Goal: Task Accomplishment & Management: Complete application form

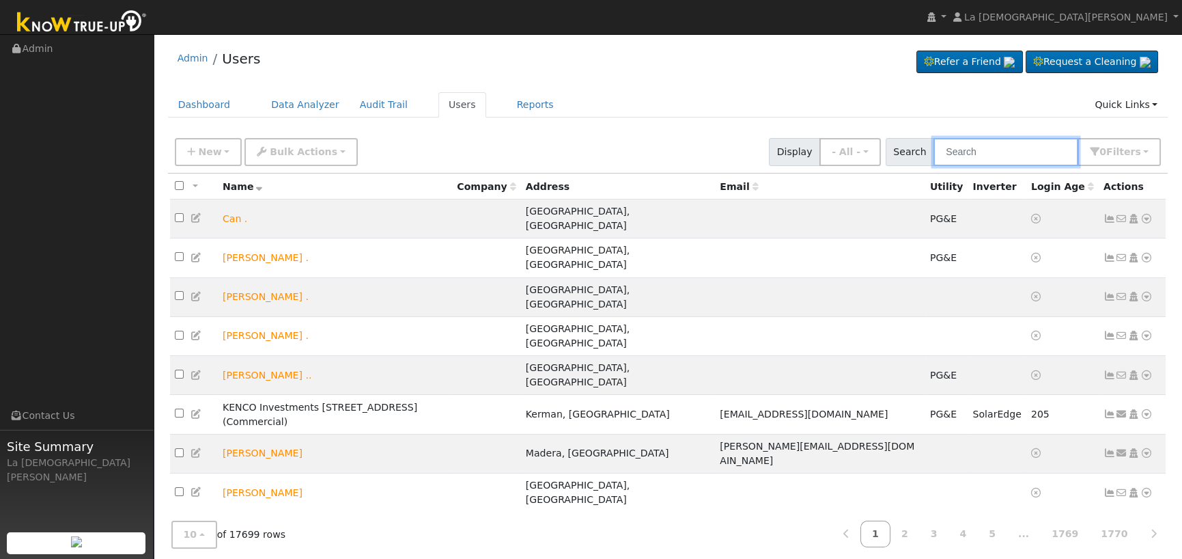
click at [974, 150] on input "text" at bounding box center [1005, 152] width 145 height 28
paste input "Brian Gold"
type input "Brian Gold"
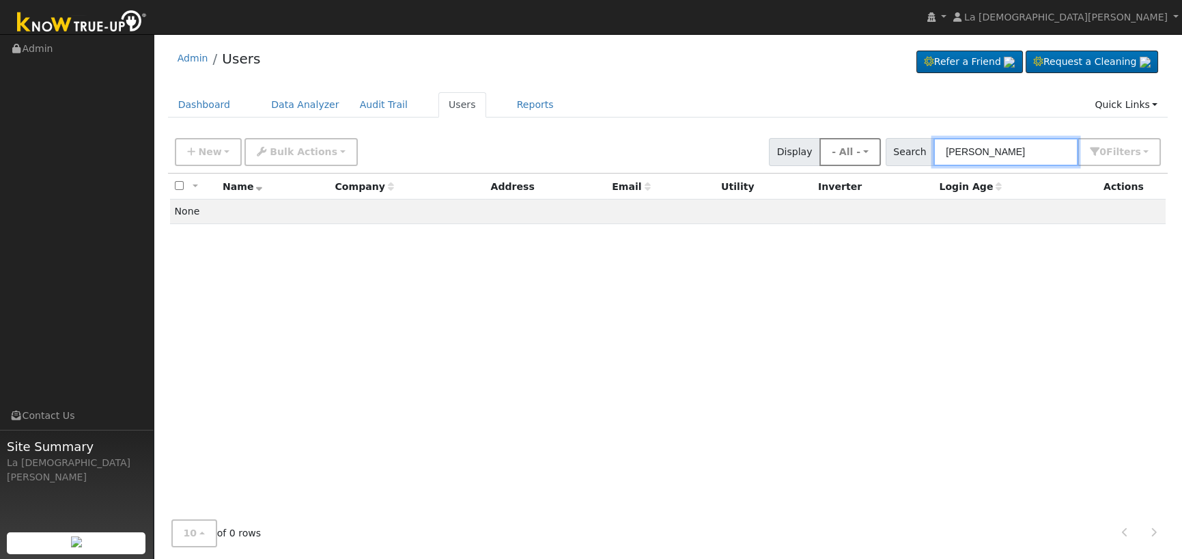
drag, startPoint x: 1020, startPoint y: 150, endPoint x: 865, endPoint y: 156, distance: 154.5
click at [865, 156] on div "New Add User Quick Add Quick Connect Quick Convert Lead Bulk Actions Send Email…" at bounding box center [668, 149] width 992 height 33
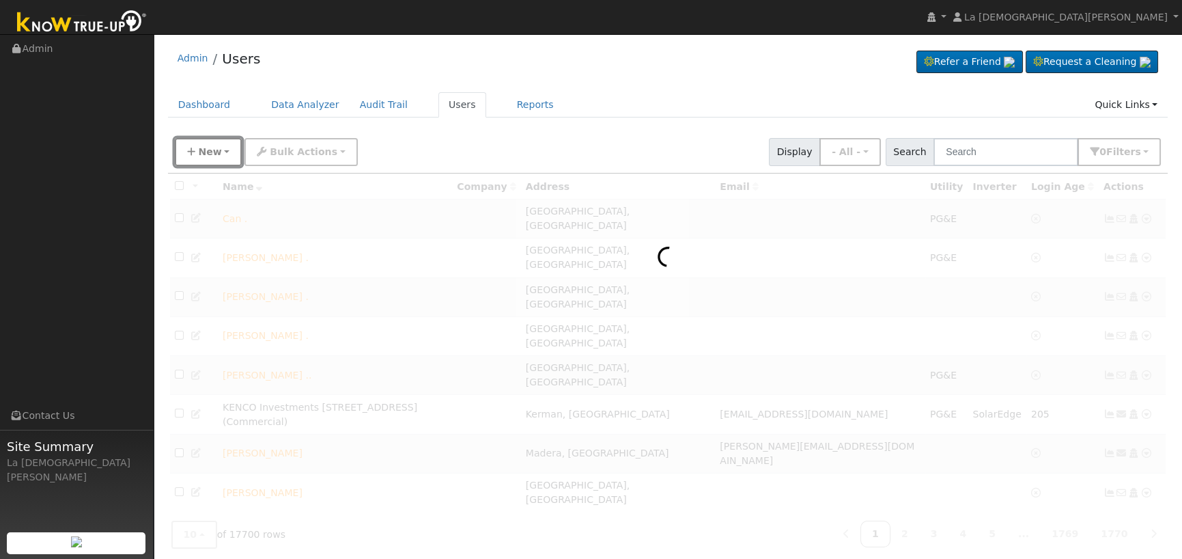
click at [208, 151] on span "New" at bounding box center [209, 151] width 23 height 11
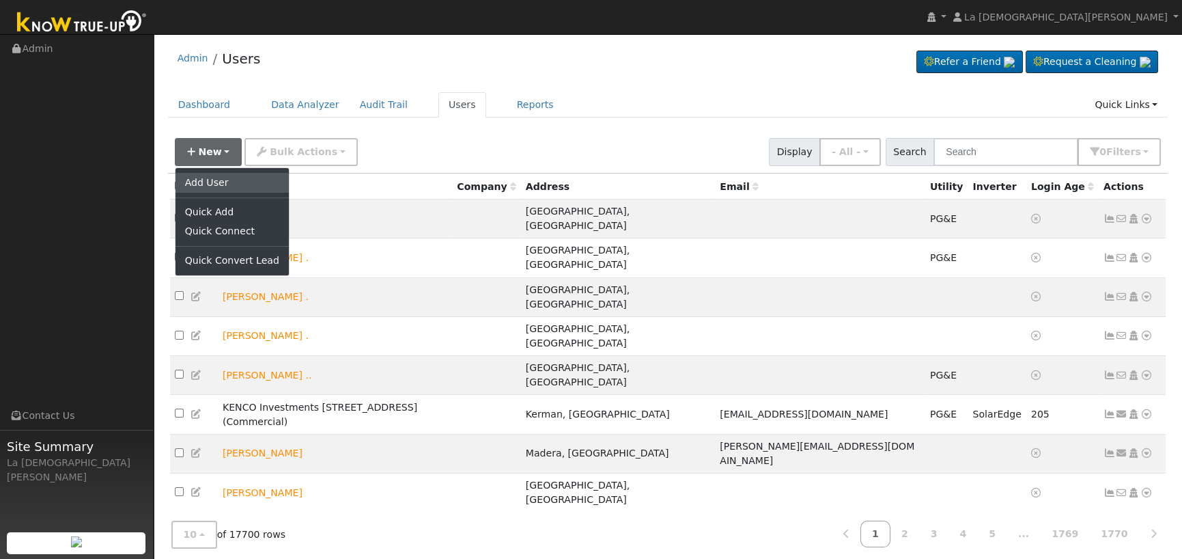
click at [221, 184] on link "Add User" at bounding box center [231, 182] width 113 height 19
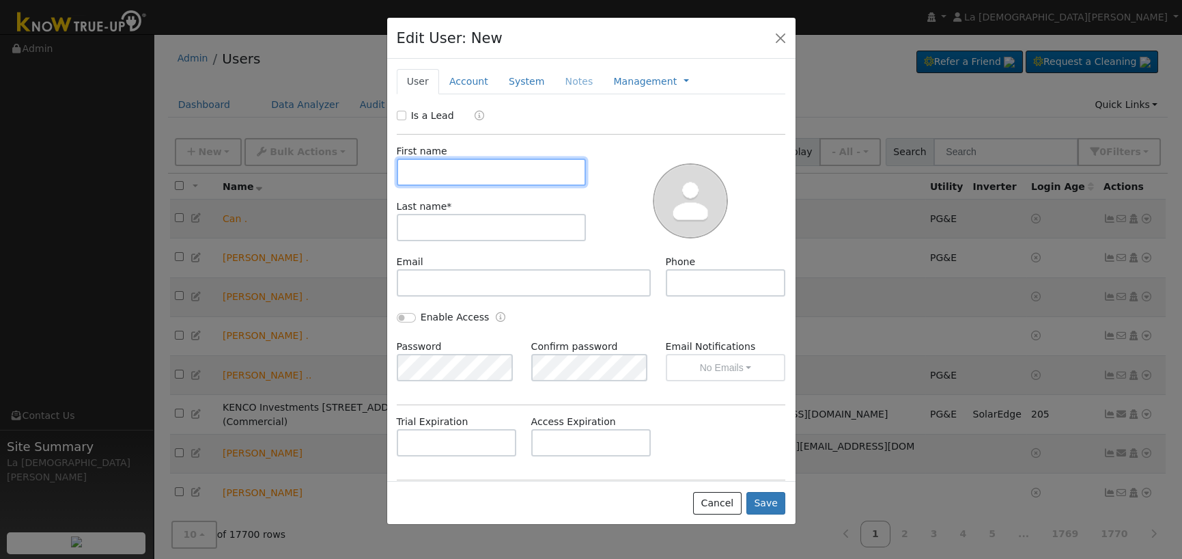
paste input "Brian Gold"
click at [440, 170] on input "Brian Gold" at bounding box center [492, 171] width 190 height 27
type input "Brian"
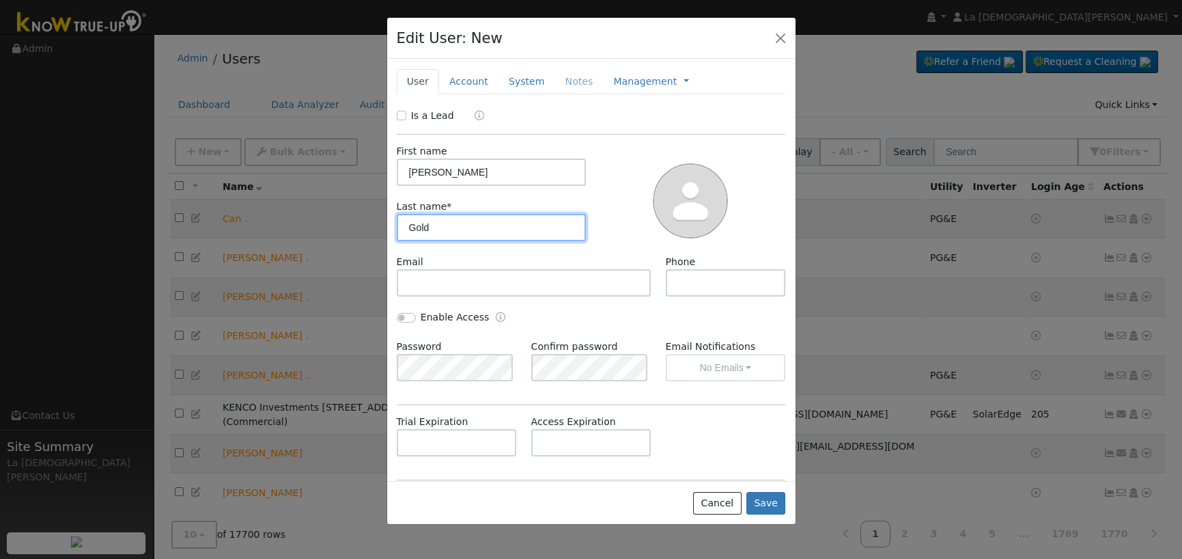
type input "Gold"
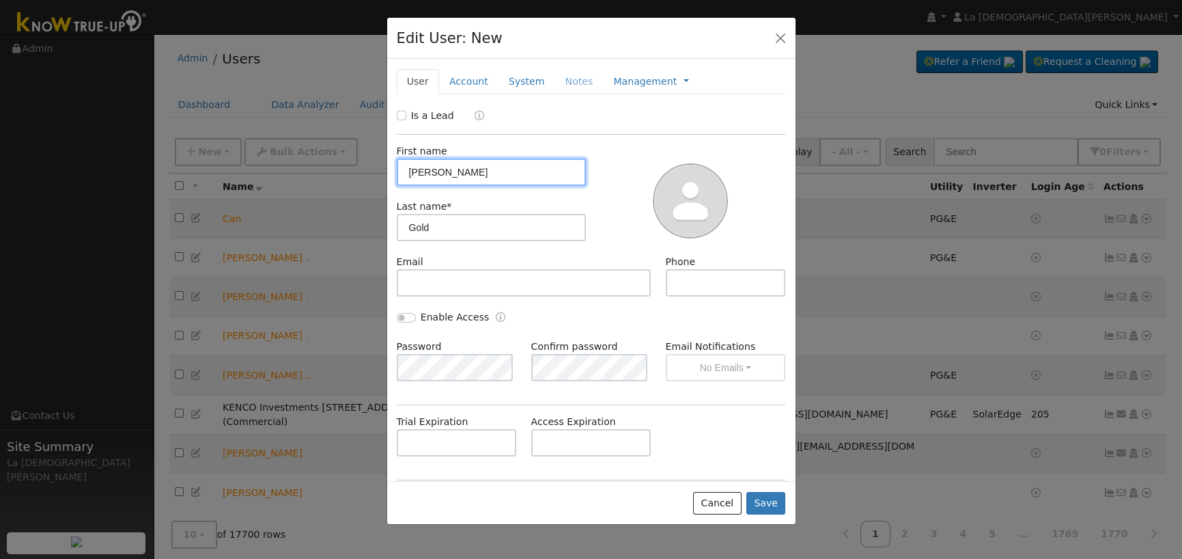
click at [458, 169] on input "Brian" at bounding box center [492, 171] width 190 height 27
type input "Brian"
click at [398, 118] on input "Is a Lead" at bounding box center [402, 116] width 10 height 10
checkbox input "true"
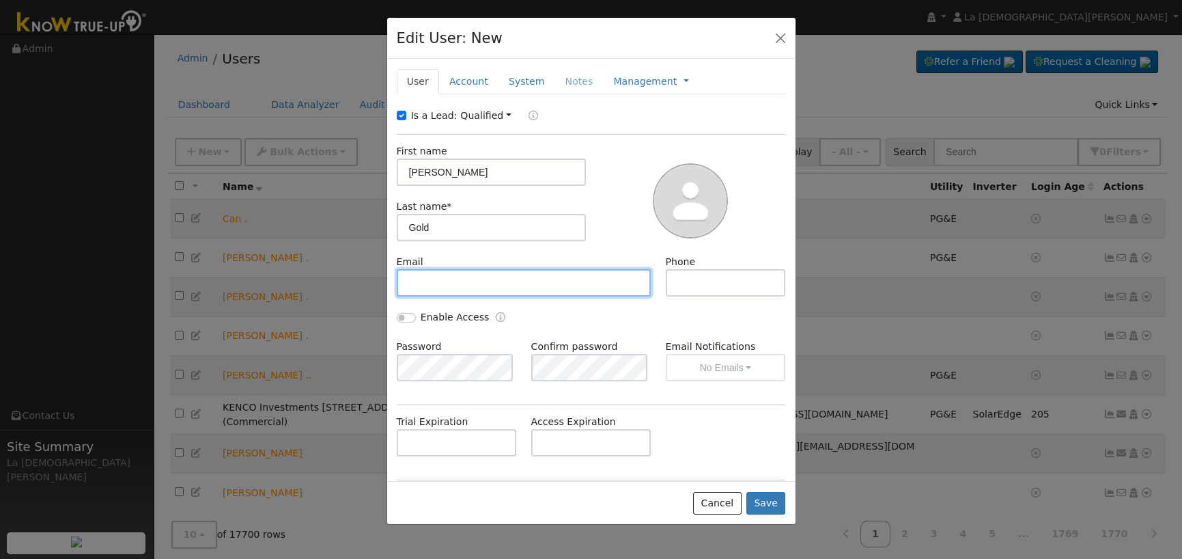
paste input "brian.gold@laicc.net"
type input "brian.gold@laicc.net"
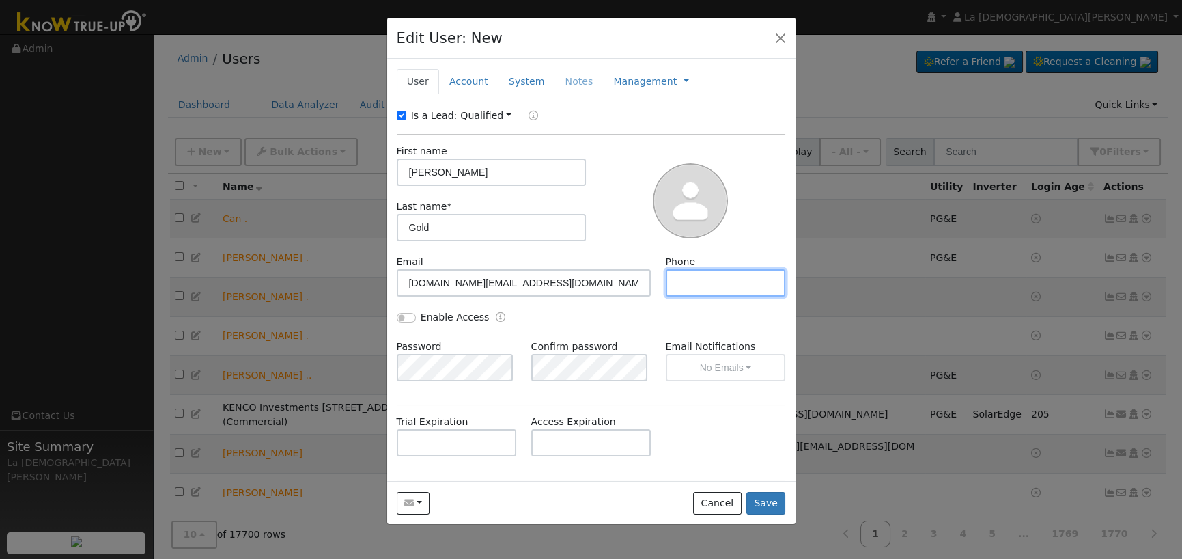
paste input "(818) 577-5261"
type input "(818) 577-5261"
click at [457, 67] on div "New Account Nickname Cancel Create Are you sure you want to create new account …" at bounding box center [591, 270] width 408 height 422
click at [455, 78] on link "Account" at bounding box center [468, 81] width 59 height 25
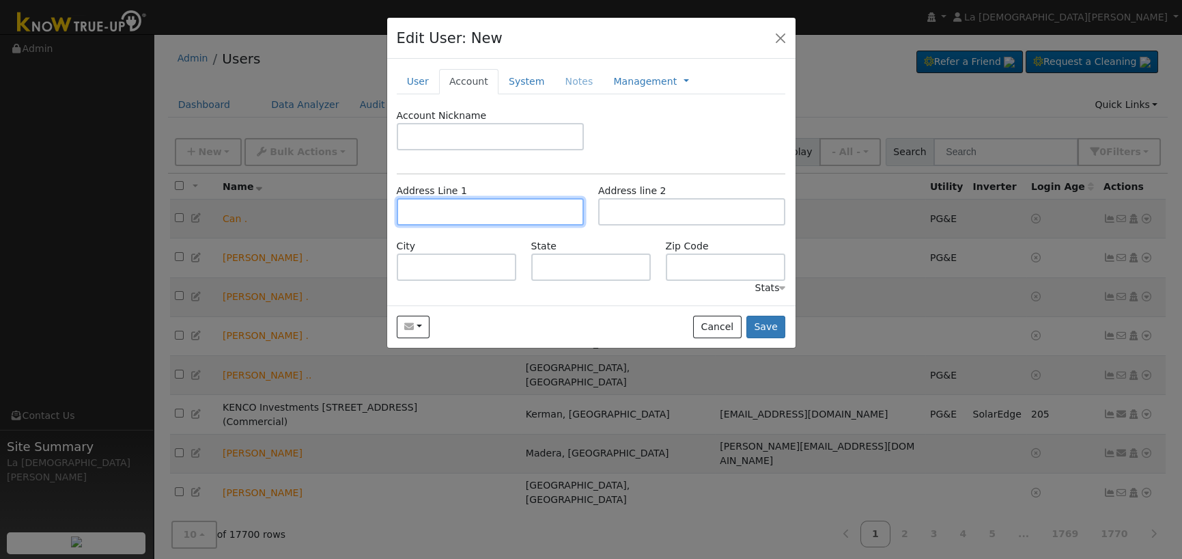
click at [498, 209] on input "text" at bounding box center [490, 211] width 187 height 27
paste input "29383 Crags Drive"
type input "29383 Crags Drive"
type input "Agoura Hills"
type input "CA"
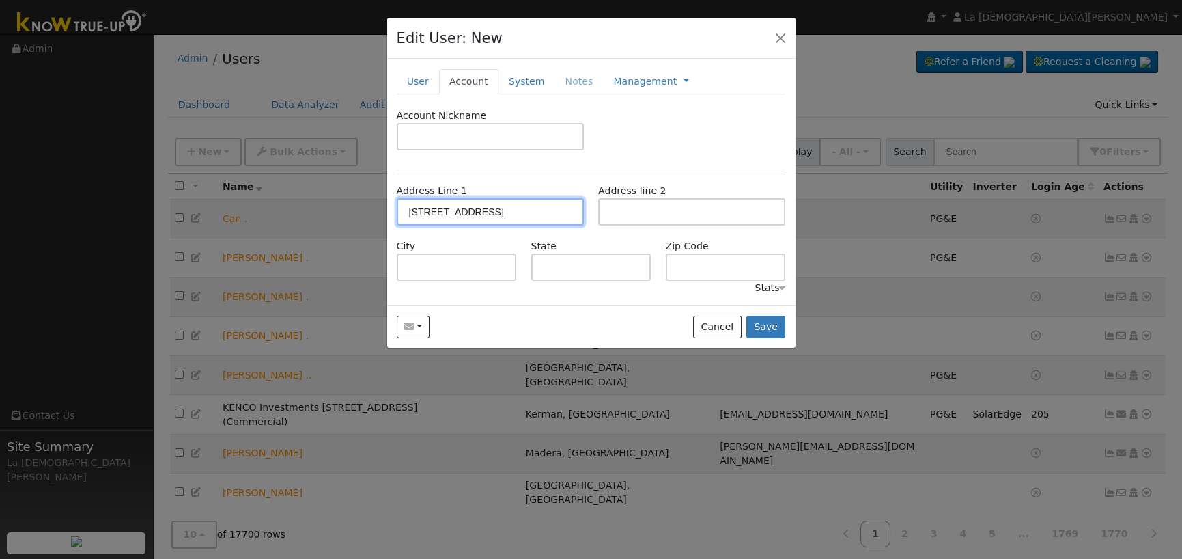
type input "91301"
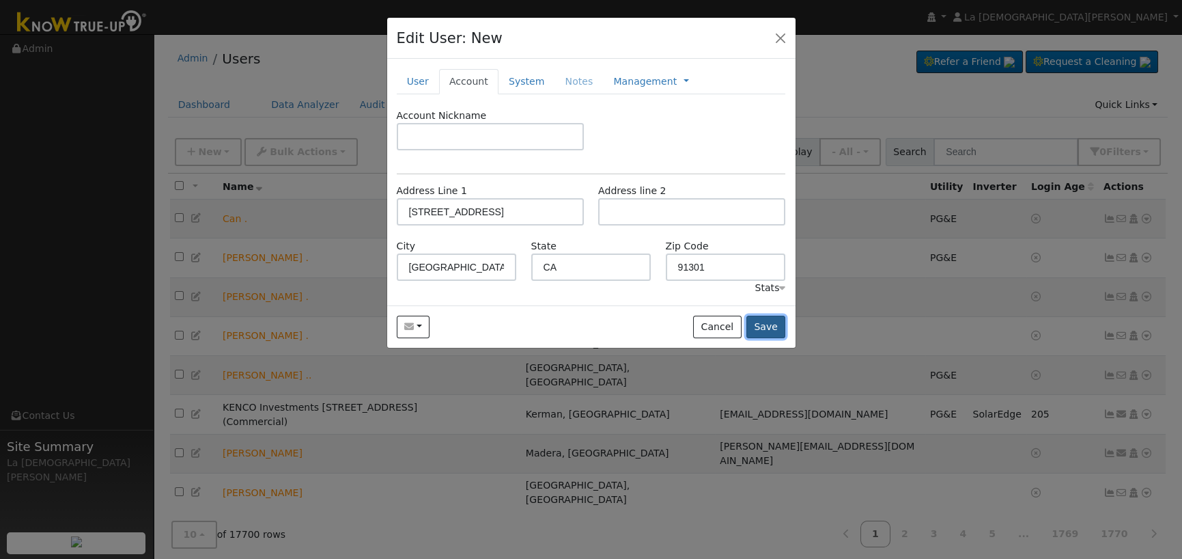
click at [770, 329] on button "Save" at bounding box center [766, 326] width 40 height 23
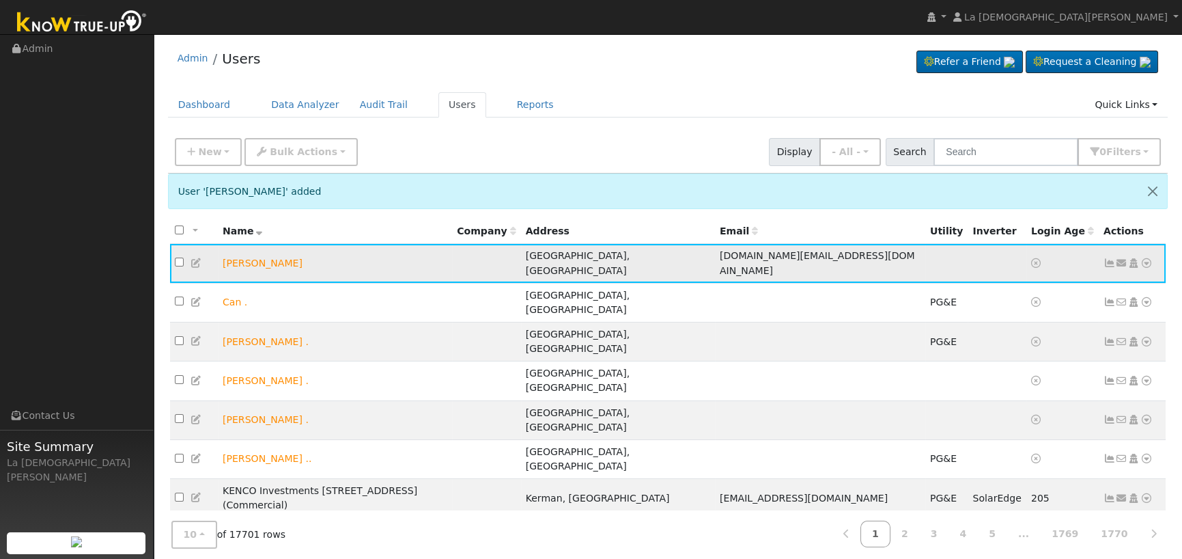
click at [1124, 258] on icon at bounding box center [1122, 263] width 12 height 10
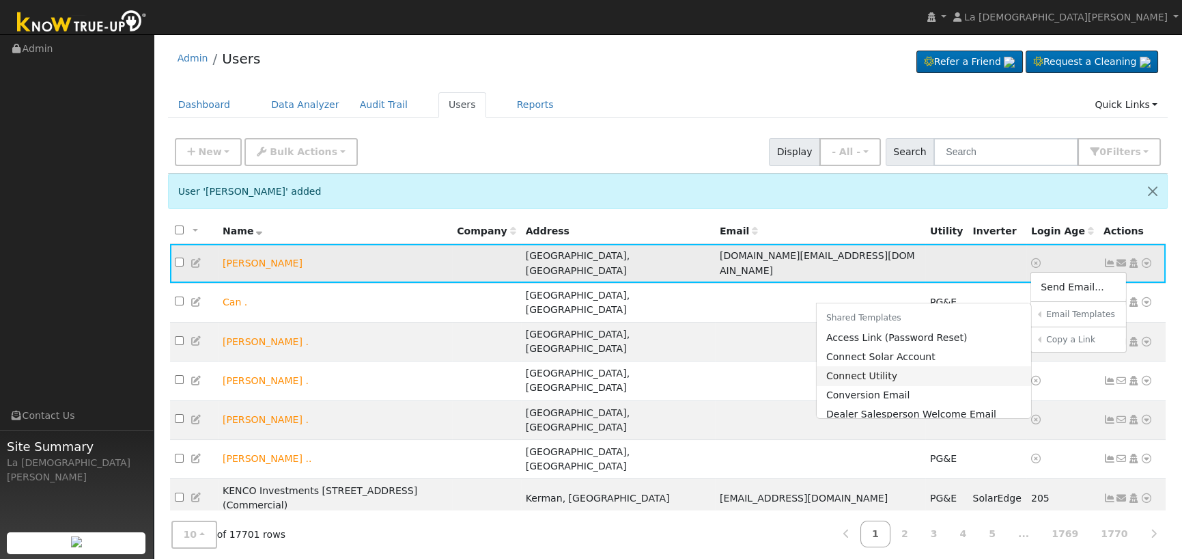
click at [888, 366] on link "Connect Utility" at bounding box center [924, 375] width 215 height 19
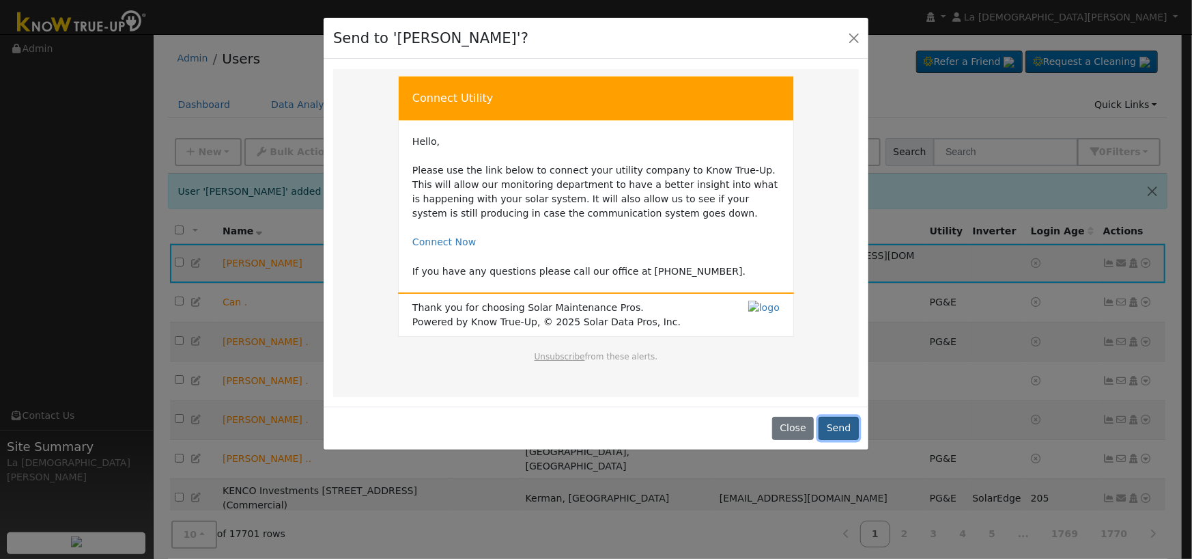
click at [836, 426] on button "Send" at bounding box center [839, 428] width 40 height 23
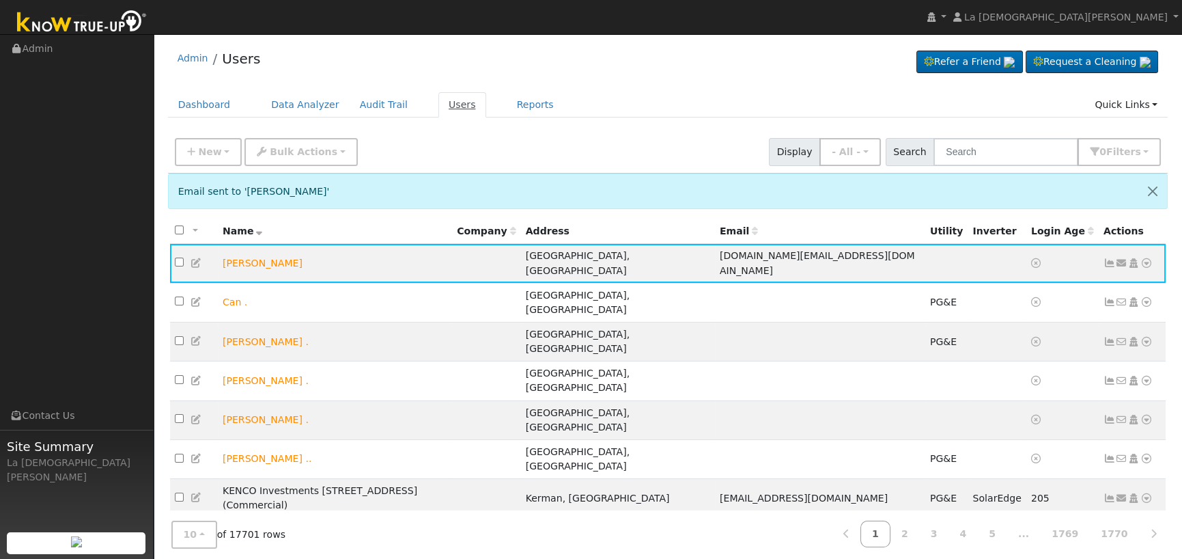
click at [444, 106] on link "Users" at bounding box center [462, 104] width 48 height 25
